Goal: Find specific page/section: Find specific page/section

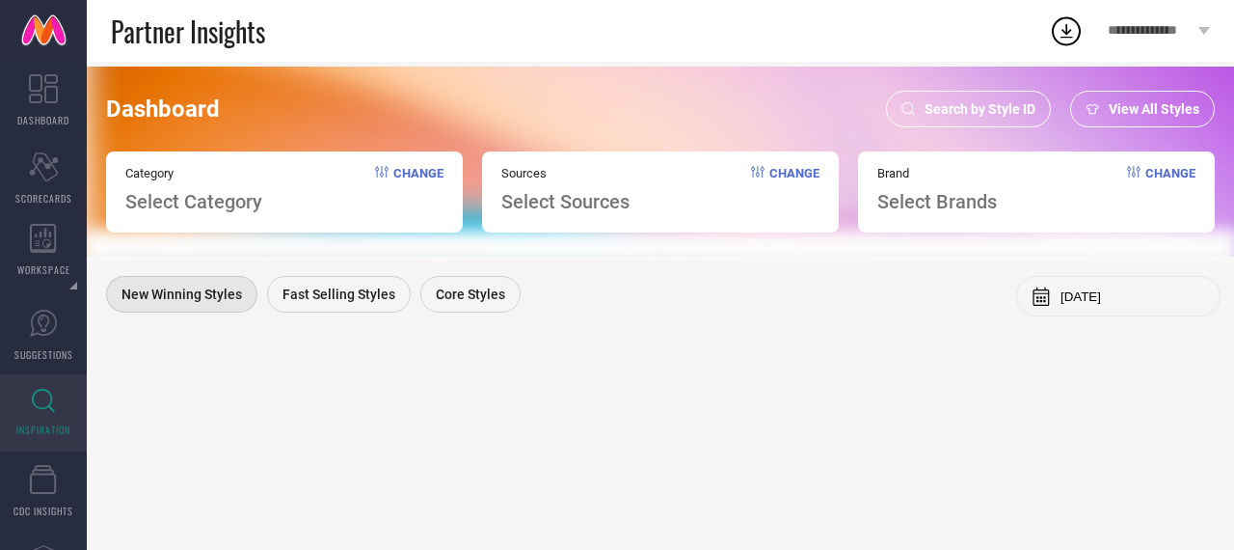
click at [938, 91] on div "Search by Style ID" at bounding box center [968, 109] width 165 height 37
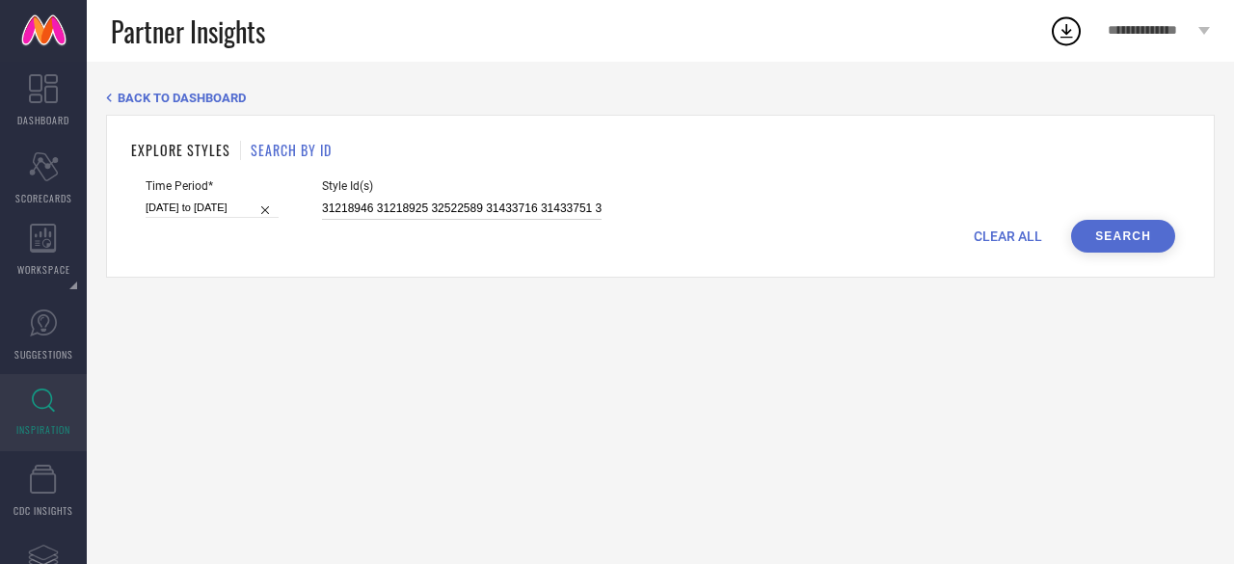
click at [435, 214] on input "31218946 31218925 32522589 31433716 31433751 31433719 32522732 31433686 3114969…" at bounding box center [462, 209] width 280 height 22
paste input "20557978 16932290 20557922 21144710 17894296 23834006 26334778 26334784 2055796…"
type input "20557978 16932290 20557922 21144710 17894296 23834006 26334778 26334784 2055796…"
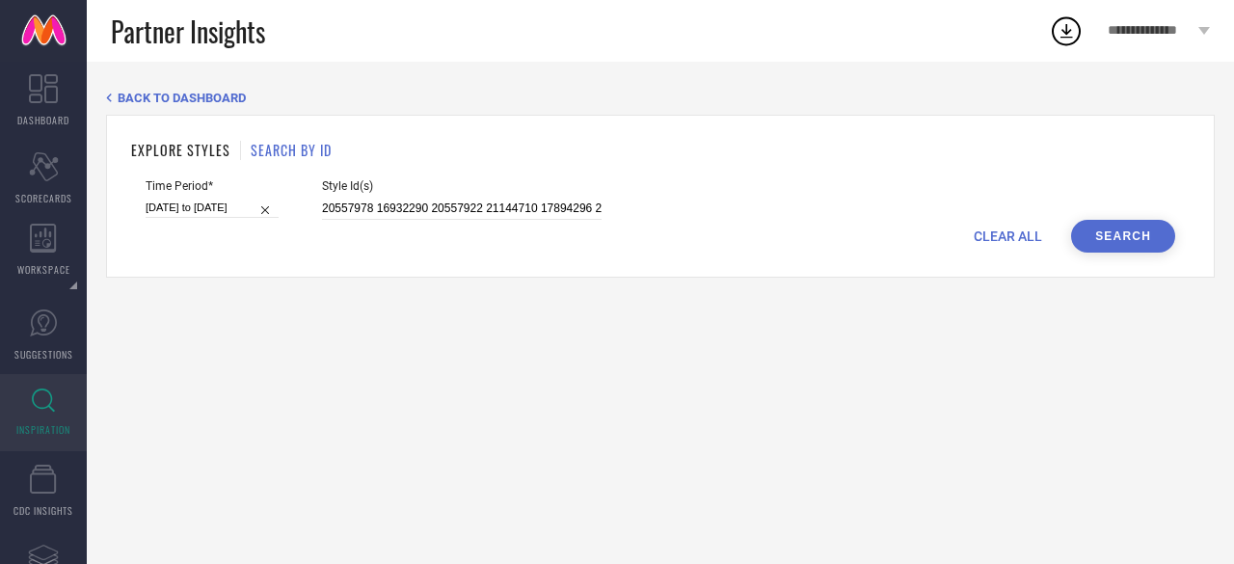
click at [1120, 240] on button "Search" at bounding box center [1123, 236] width 104 height 33
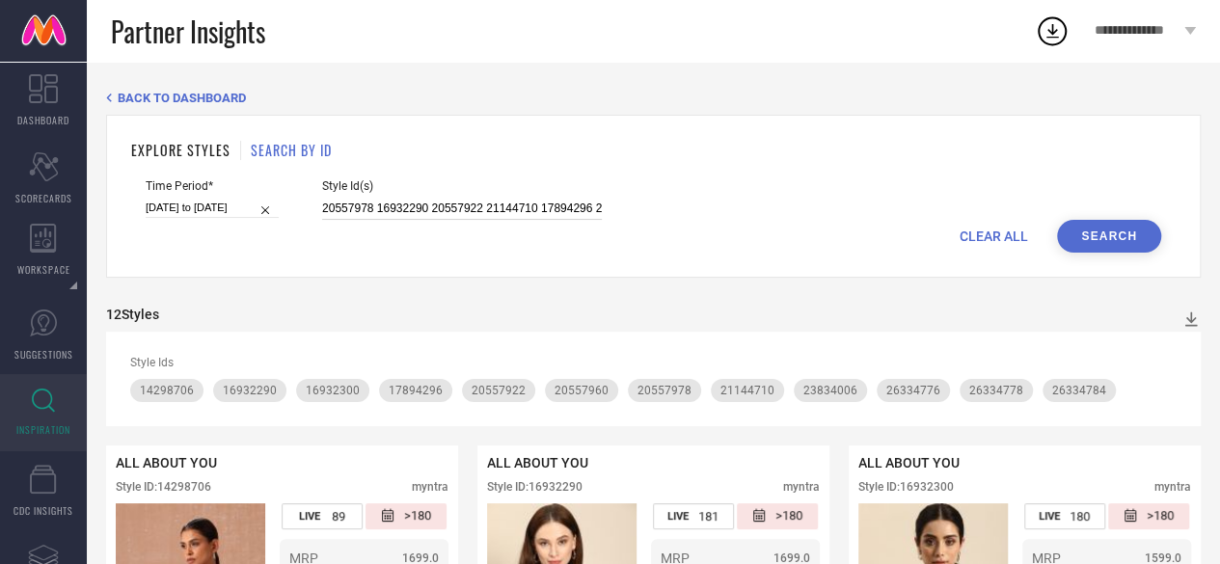
click at [410, 206] on input "20557978 16932290 20557922 21144710 17894296 23834006 26334778 26334784 2055796…" at bounding box center [462, 209] width 280 height 22
paste input "31570151 23834006 13205012 31570156 28260294 31149648 20557770 31149598 3121893…"
click at [1130, 241] on button "Search" at bounding box center [1109, 236] width 104 height 33
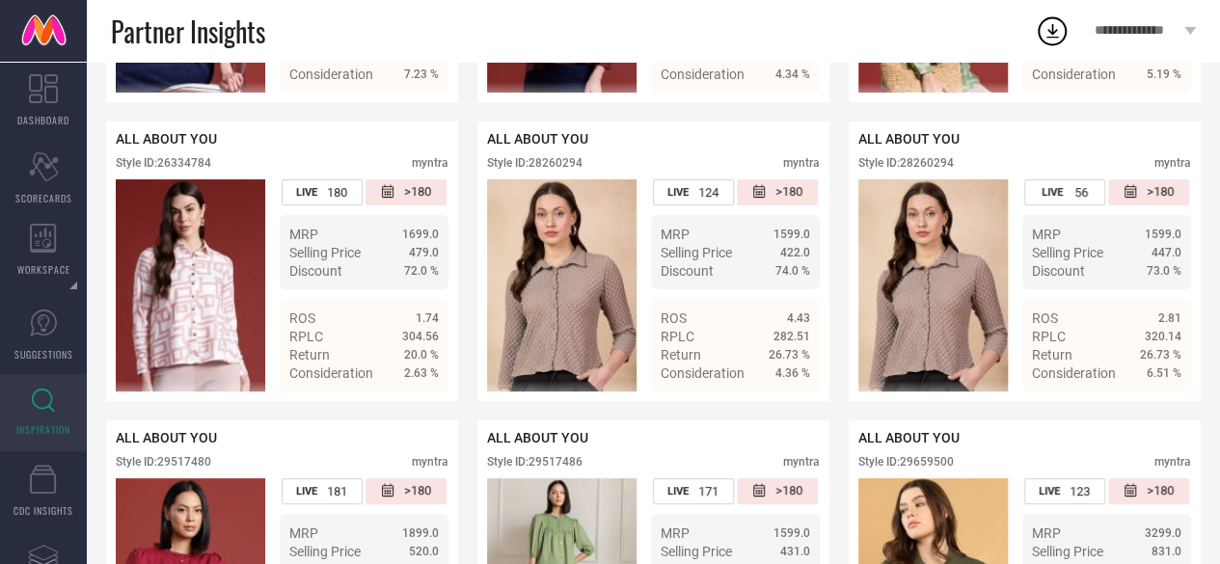
scroll to position [3797, 0]
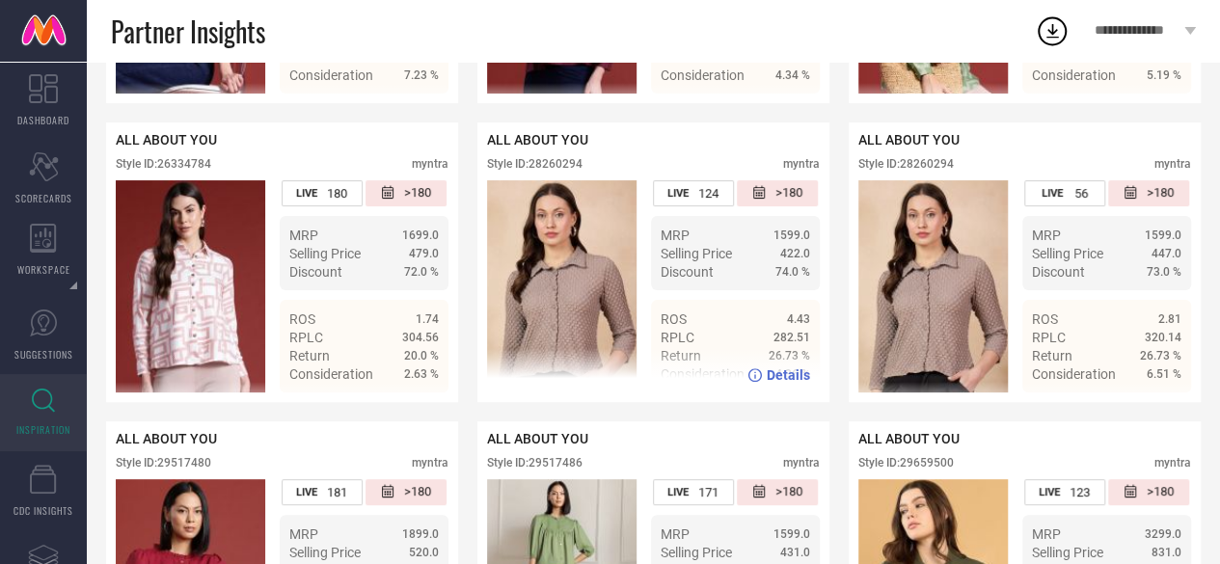
click at [563, 171] on div "Style ID: 28260294" at bounding box center [534, 164] width 95 height 14
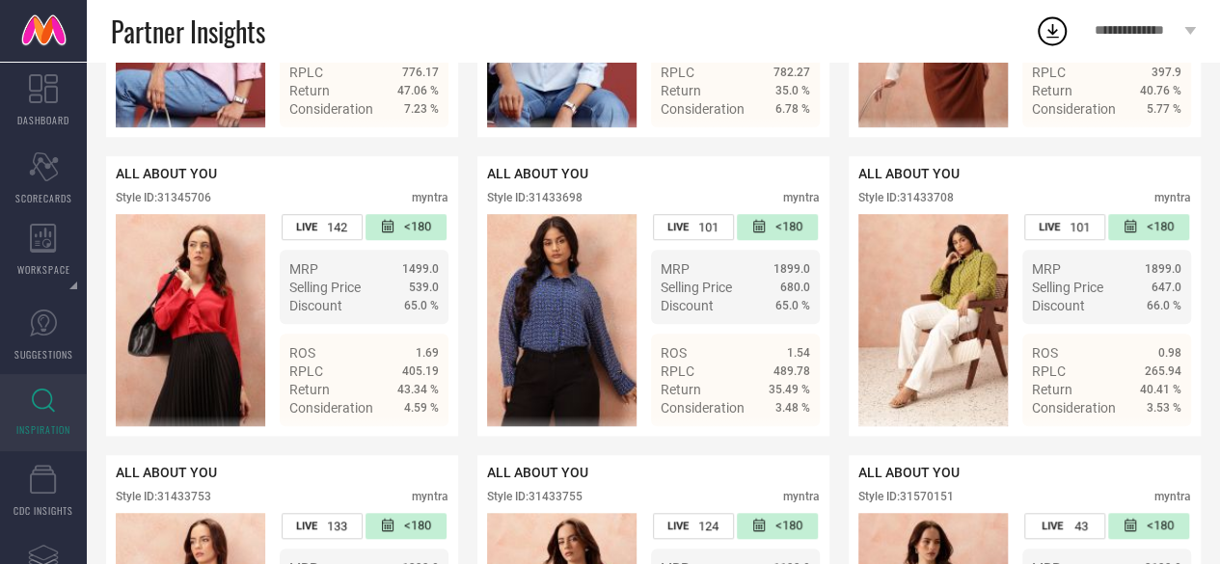
scroll to position [7957, 0]
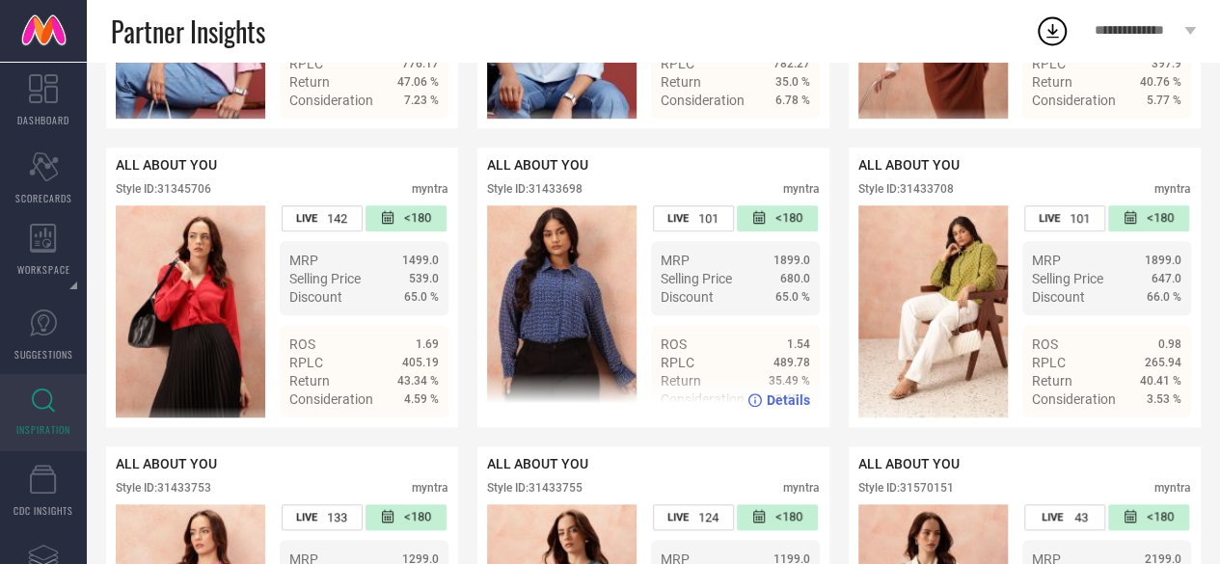
click at [542, 196] on div "Style ID: 31433698" at bounding box center [534, 189] width 95 height 14
copy div "31433698"
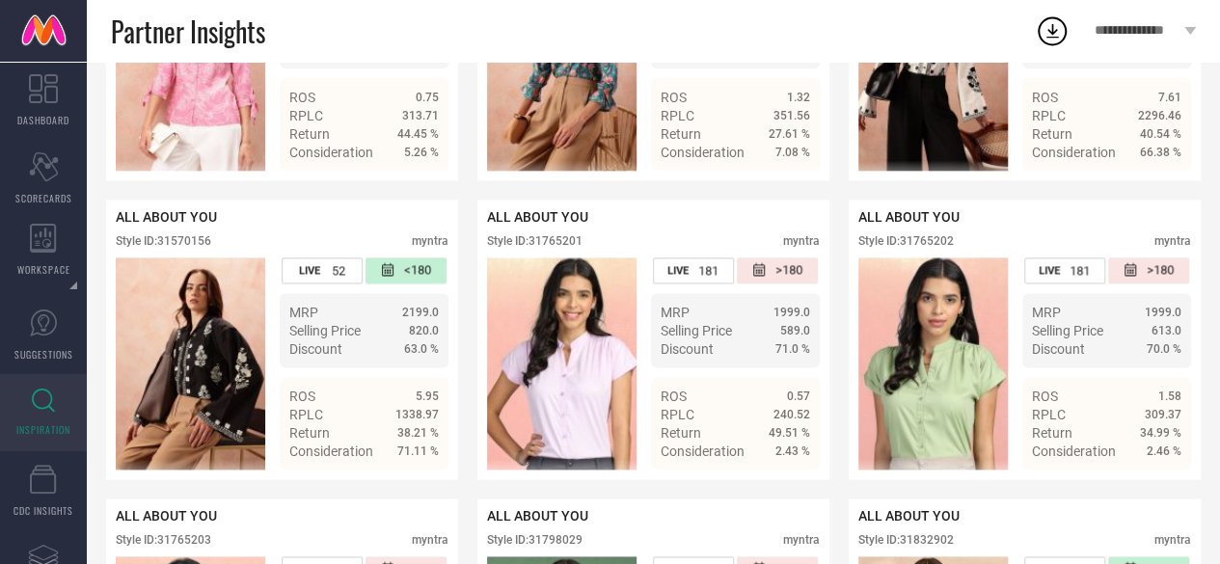
scroll to position [8414, 0]
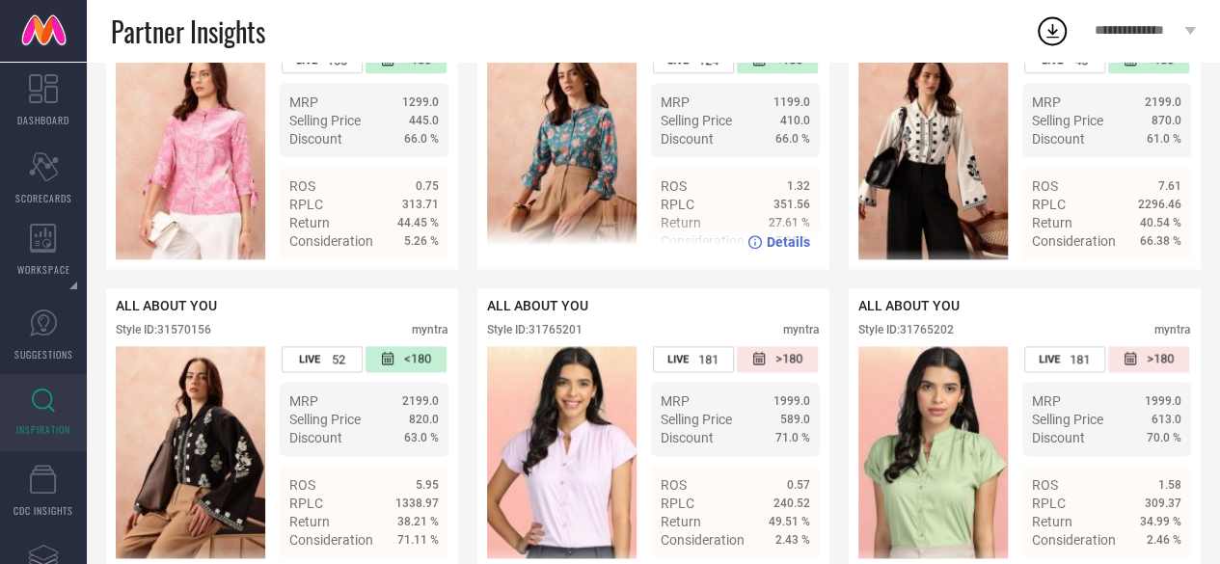
click at [556, 38] on div "Style ID: 31433755" at bounding box center [534, 31] width 95 height 14
copy div "31433755"
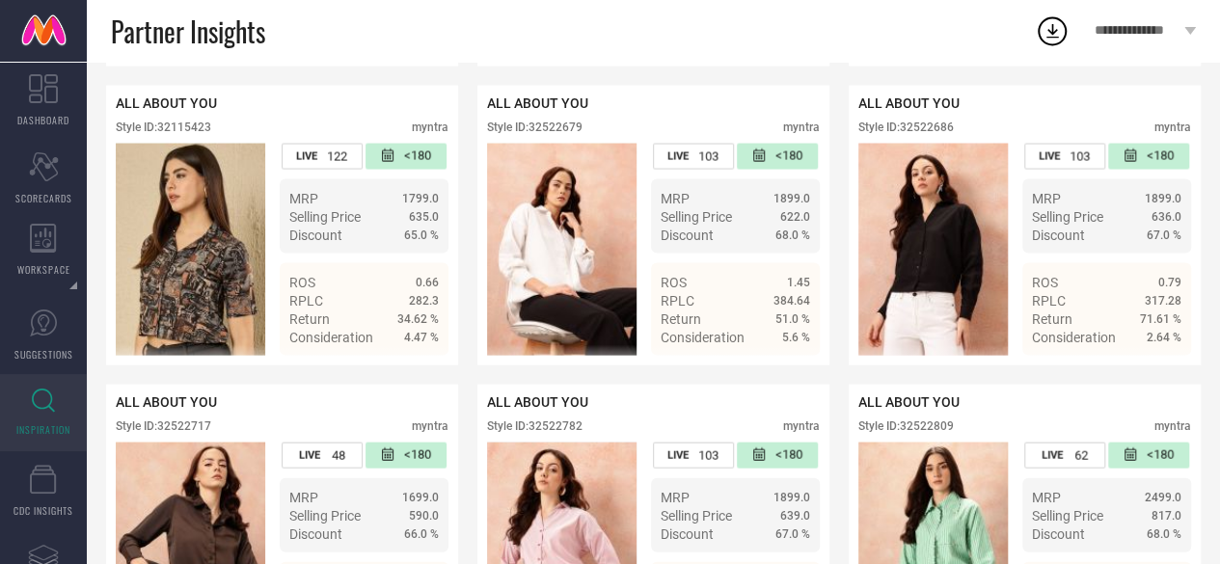
scroll to position [9256, 0]
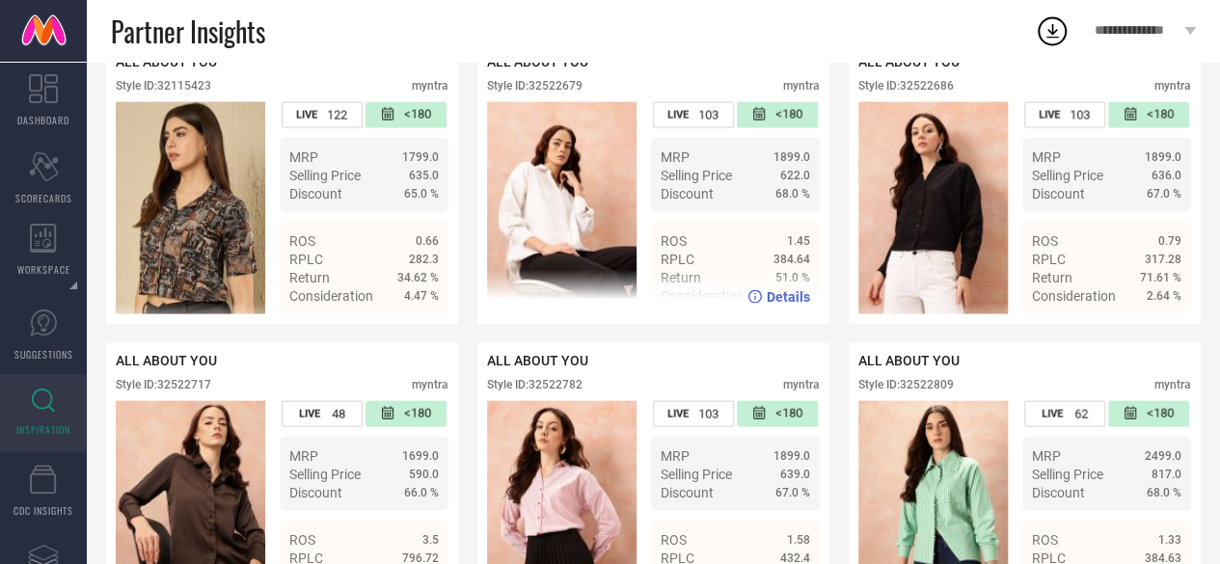
click at [575, 93] on div "Style ID: 32522679" at bounding box center [534, 86] width 95 height 14
copy div "32522679"
click at [699, 164] on div "1899.0" at bounding box center [754, 157] width 111 height 14
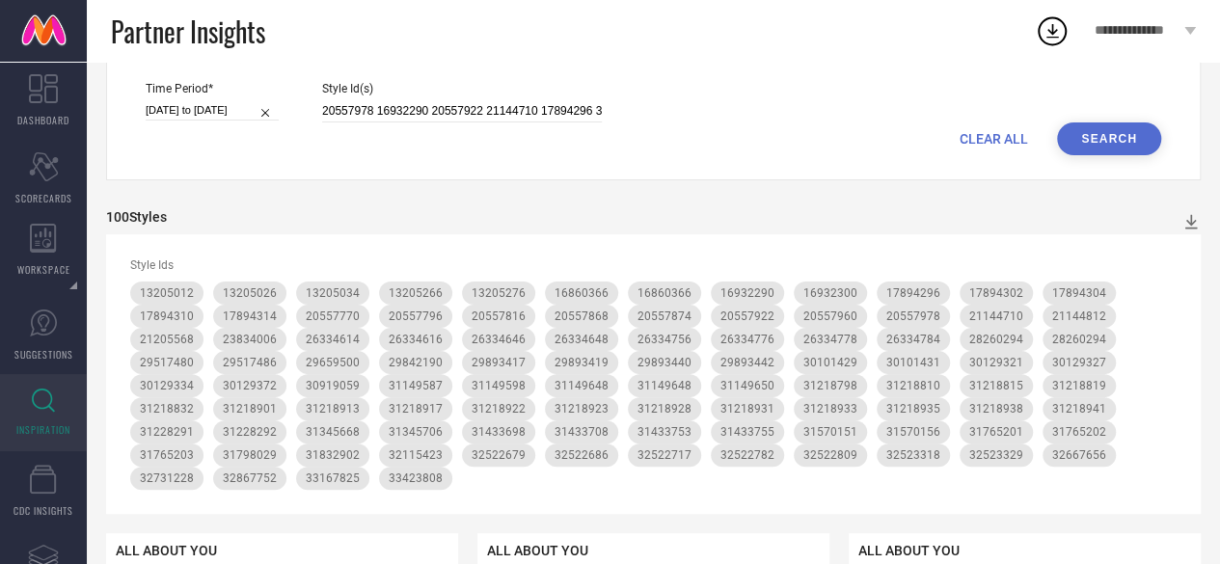
scroll to position [0, 0]
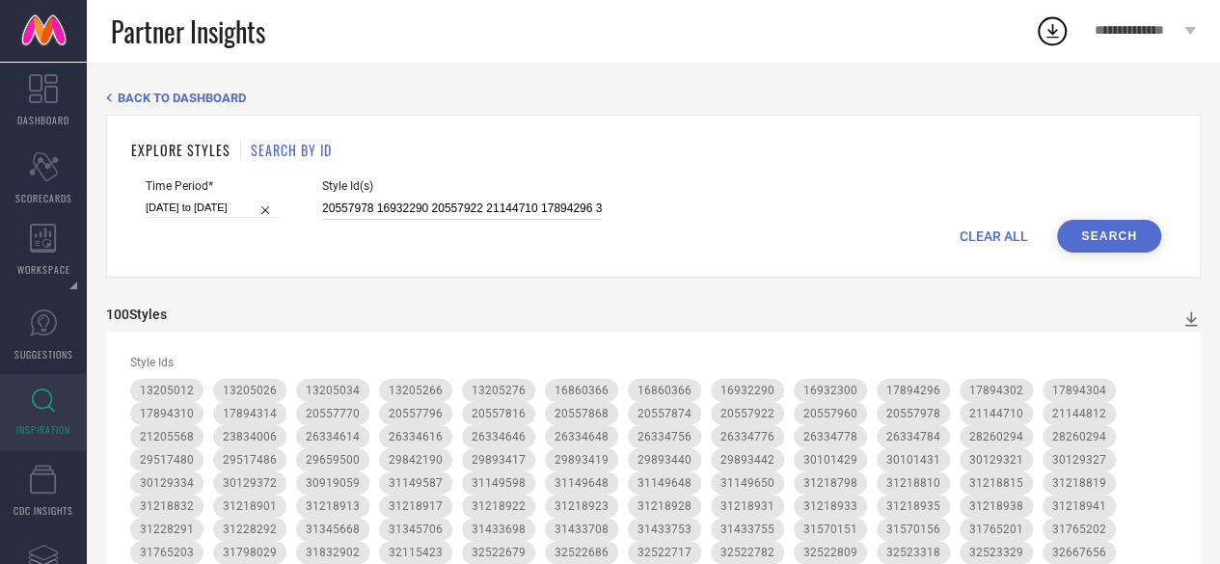
click at [523, 209] on input "20557978 16932290 20557922 21144710 17894296 31570151 23834006 13205012 3157015…" at bounding box center [462, 209] width 280 height 22
paste input "30280123 23044032 24130550 31883646 26334608 26048066 31218946 28373906 2837391…"
type input "30280123 23044032 24130550 31883646 26334608 26048066 31218946 28373906 2837391…"
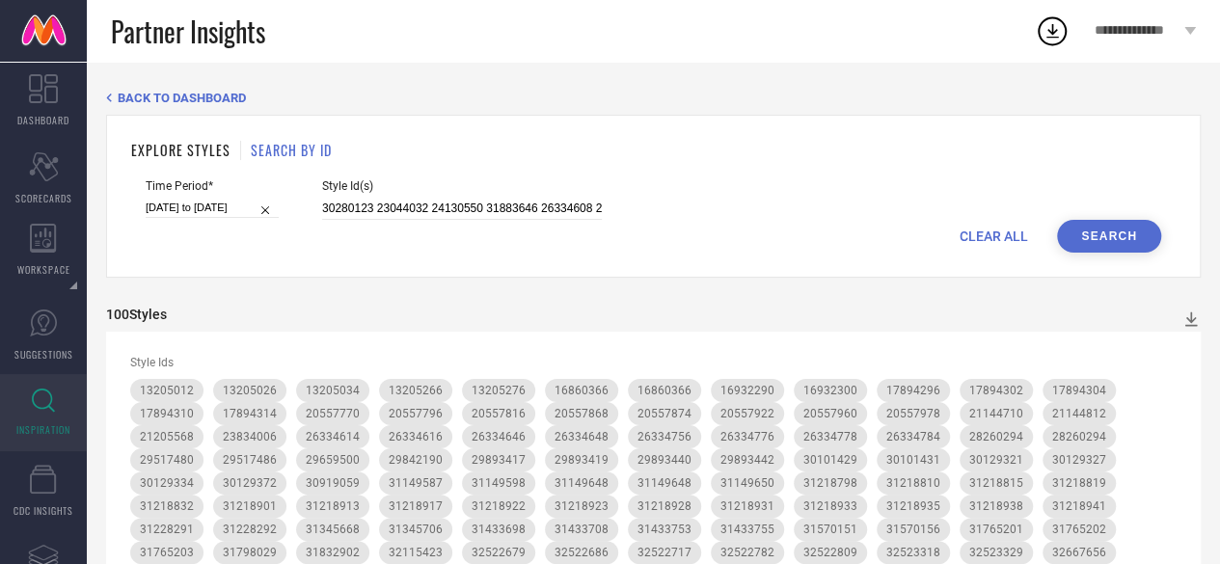
click at [1117, 248] on button "Search" at bounding box center [1109, 236] width 104 height 33
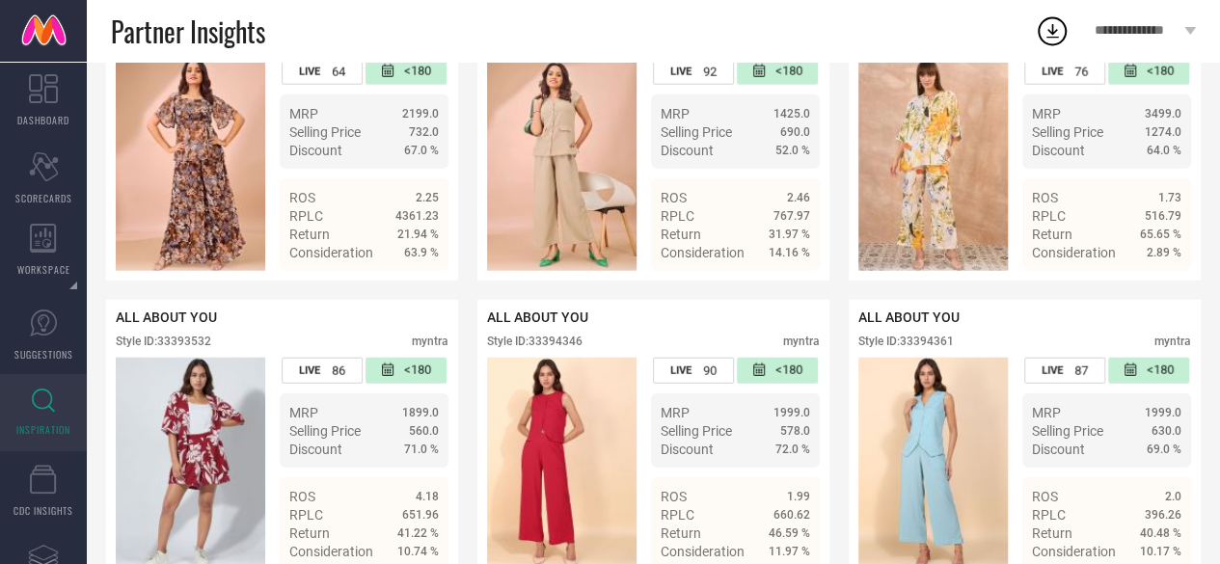
scroll to position [9599, 0]
